Goal: Task Accomplishment & Management: Manage account settings

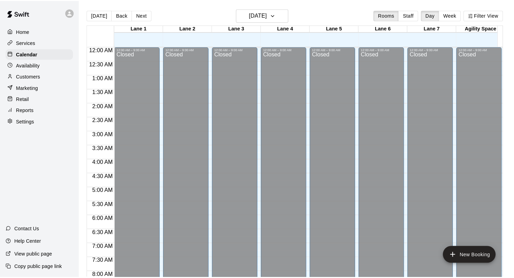
scroll to position [402, 0]
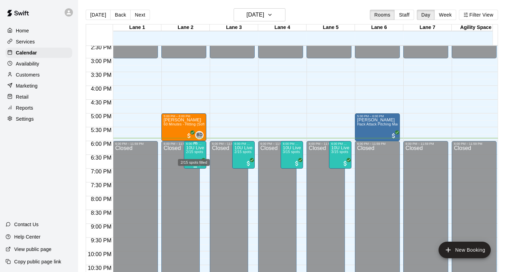
click at [192, 153] on span "2/15 spots" at bounding box center [194, 152] width 17 height 4
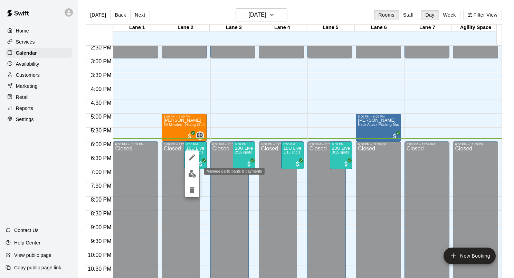
click at [192, 175] on img "edit" at bounding box center [192, 174] width 8 height 8
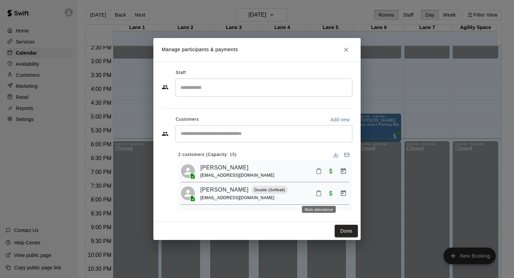
click at [320, 196] on icon "Mark attendance" at bounding box center [319, 193] width 4 height 5
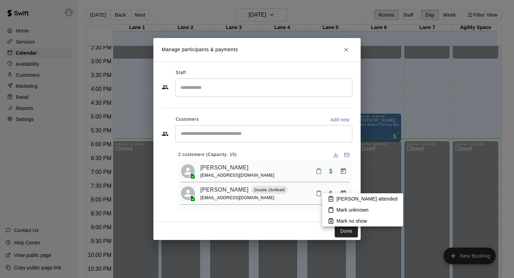
click at [331, 199] on icon at bounding box center [331, 198] width 6 height 6
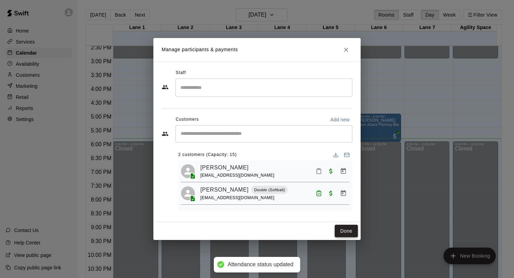
click at [342, 228] on button "Done" at bounding box center [346, 230] width 23 height 13
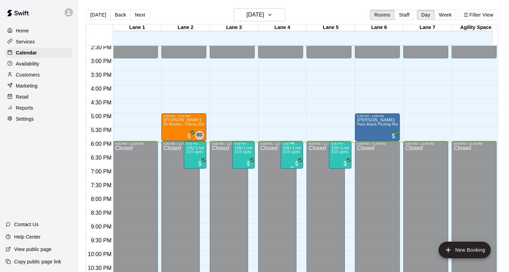
click at [285, 153] on span "3/15 spots" at bounding box center [290, 152] width 17 height 4
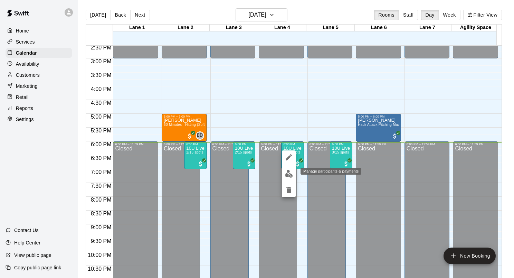
click at [287, 171] on img "edit" at bounding box center [289, 174] width 8 height 8
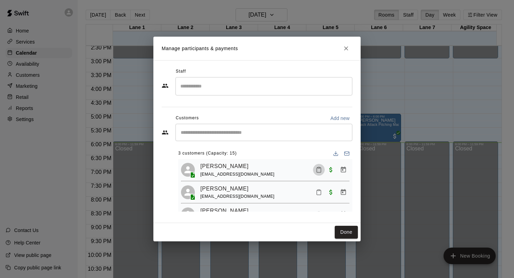
click at [316, 168] on icon "Mark attendance" at bounding box center [319, 169] width 6 height 6
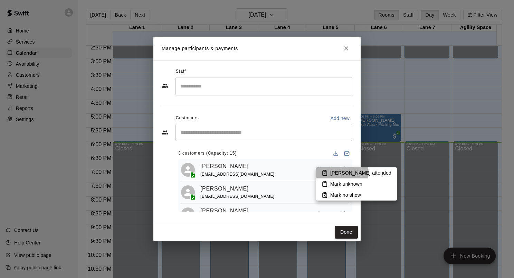
click at [329, 173] on li "[PERSON_NAME] attended" at bounding box center [356, 172] width 81 height 11
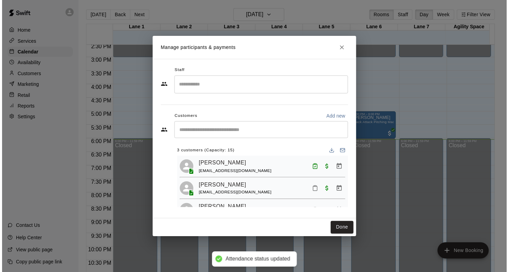
scroll to position [19, 0]
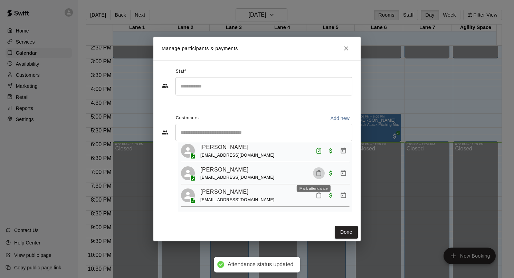
click at [316, 175] on icon "Mark attendance" at bounding box center [319, 173] width 6 height 6
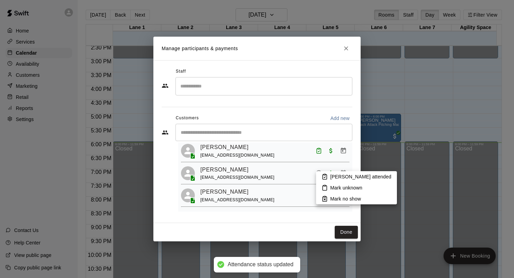
click at [328, 177] on li "[PERSON_NAME] attended" at bounding box center [356, 176] width 81 height 11
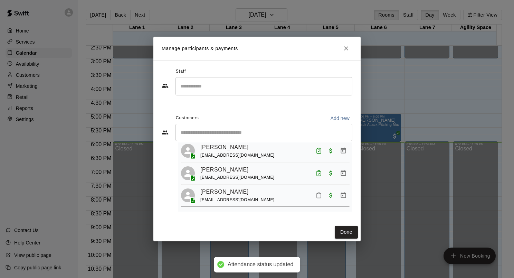
click at [316, 197] on icon "Mark attendance" at bounding box center [319, 195] width 6 height 6
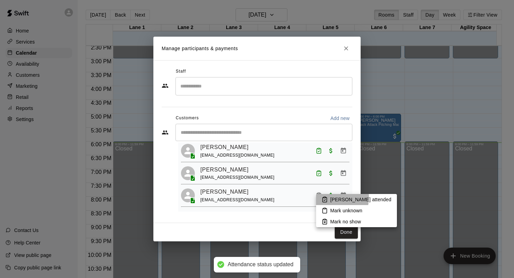
click at [328, 197] on li "[PERSON_NAME] attended" at bounding box center [356, 199] width 81 height 11
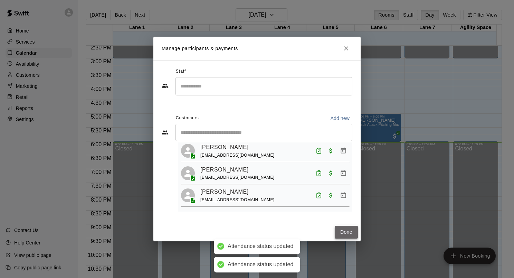
click at [347, 229] on button "Done" at bounding box center [346, 231] width 23 height 13
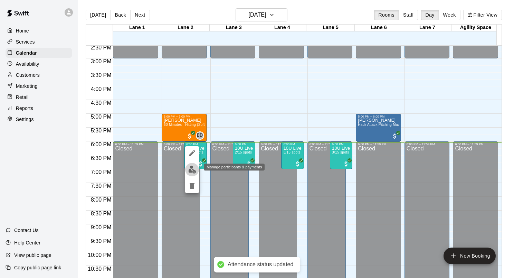
click at [194, 167] on img "edit" at bounding box center [192, 169] width 8 height 8
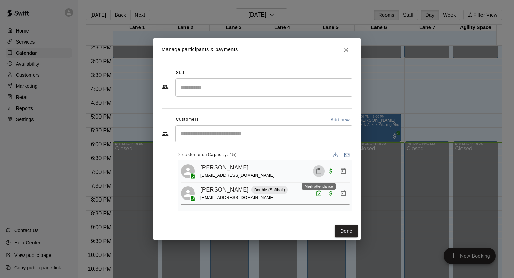
click at [318, 171] on icon "Mark attendance" at bounding box center [319, 171] width 6 height 6
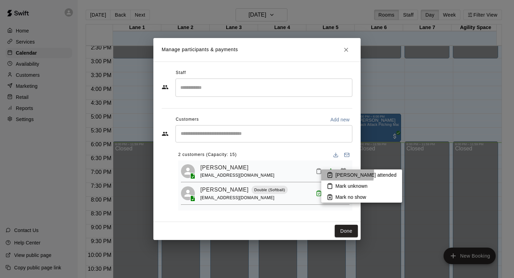
click at [332, 173] on icon at bounding box center [330, 175] width 6 height 6
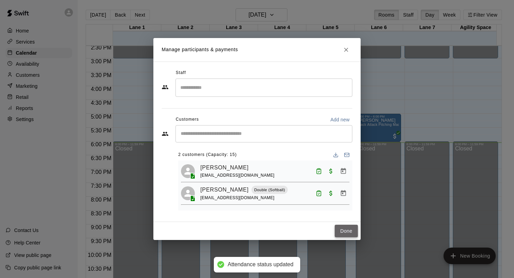
click at [340, 226] on button "Done" at bounding box center [346, 230] width 23 height 13
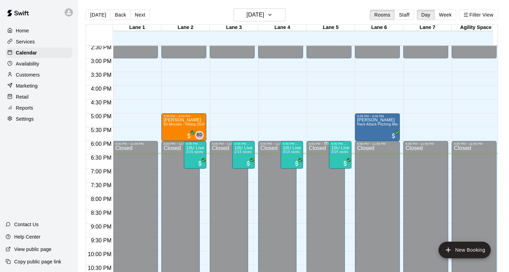
drag, startPoint x: 307, startPoint y: 156, endPoint x: 332, endPoint y: 175, distance: 31.2
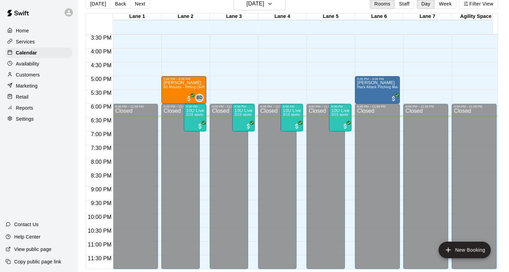
scroll to position [16, 0]
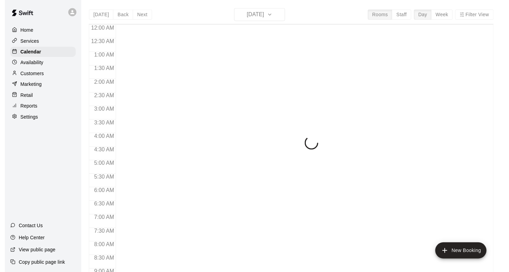
scroll to position [402, 0]
